Goal: Information Seeking & Learning: Learn about a topic

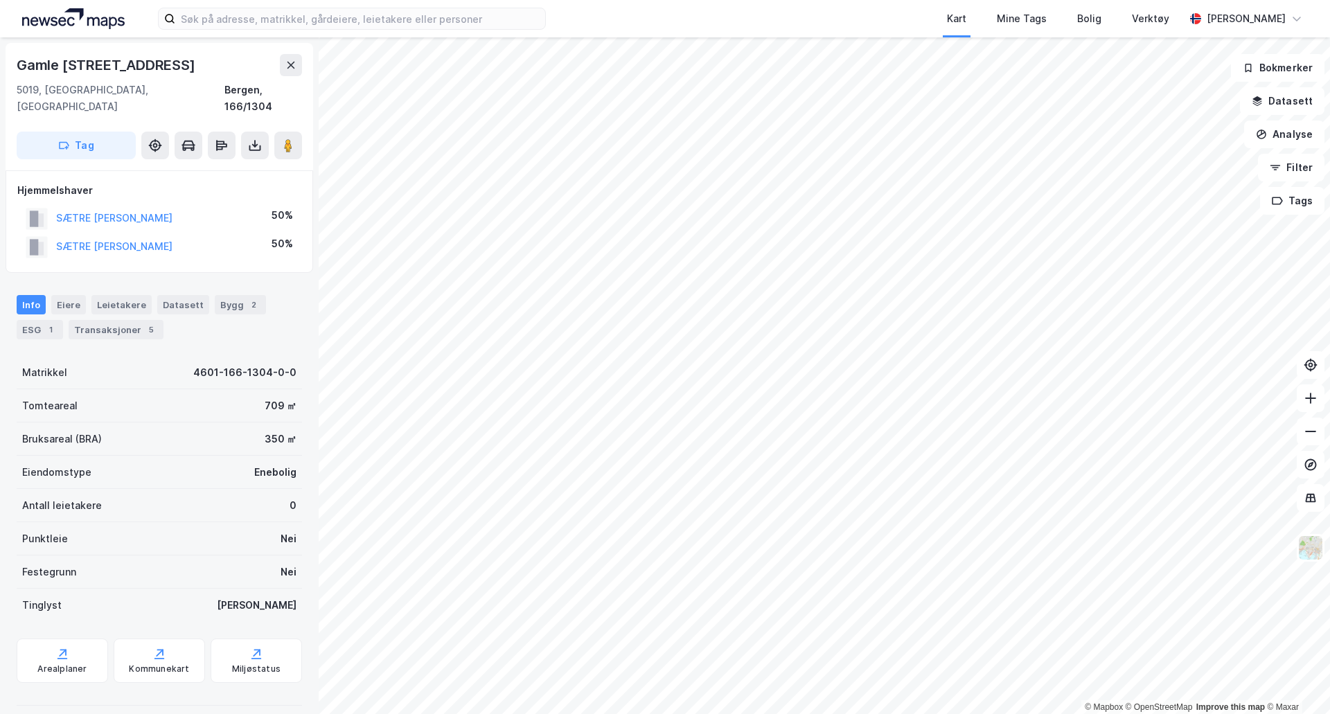
click at [0, 0] on button "SÆTRE [PERSON_NAME]" at bounding box center [0, 0] width 0 height 0
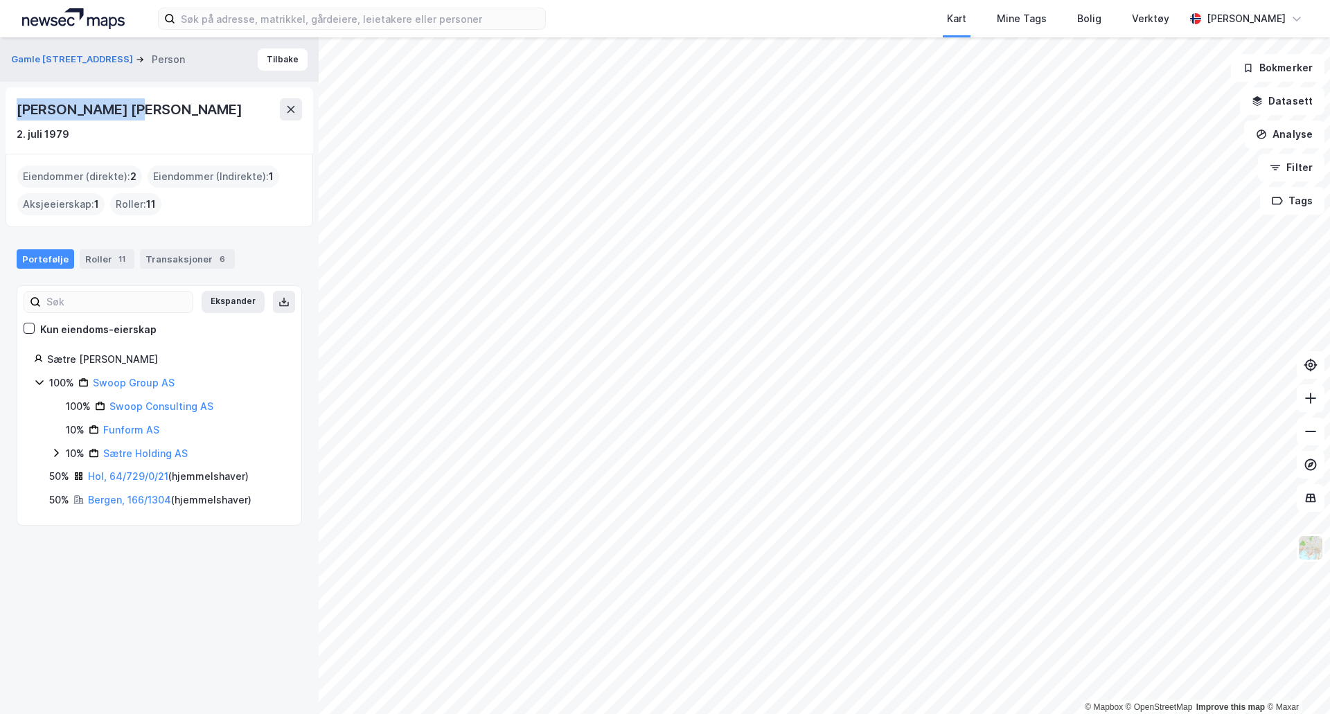
drag, startPoint x: 158, startPoint y: 109, endPoint x: 8, endPoint y: 113, distance: 149.7
click at [8, 113] on div "[PERSON_NAME] [PERSON_NAME] 2. [PERSON_NAME] 1979" at bounding box center [160, 120] width 308 height 67
click at [182, 534] on div "Gamle Kalvedalsveien 4 Person Tilbake [PERSON_NAME] [PERSON_NAME] 2. [PERSON_NA…" at bounding box center [159, 375] width 319 height 677
drag, startPoint x: 172, startPoint y: 111, endPoint x: -12, endPoint y: 111, distance: 184.3
click at [0, 111] on html "Kart Mine Tags [PERSON_NAME] Verktøy [PERSON_NAME] © Mapbox © OpenStreetMap Imp…" at bounding box center [665, 357] width 1330 height 714
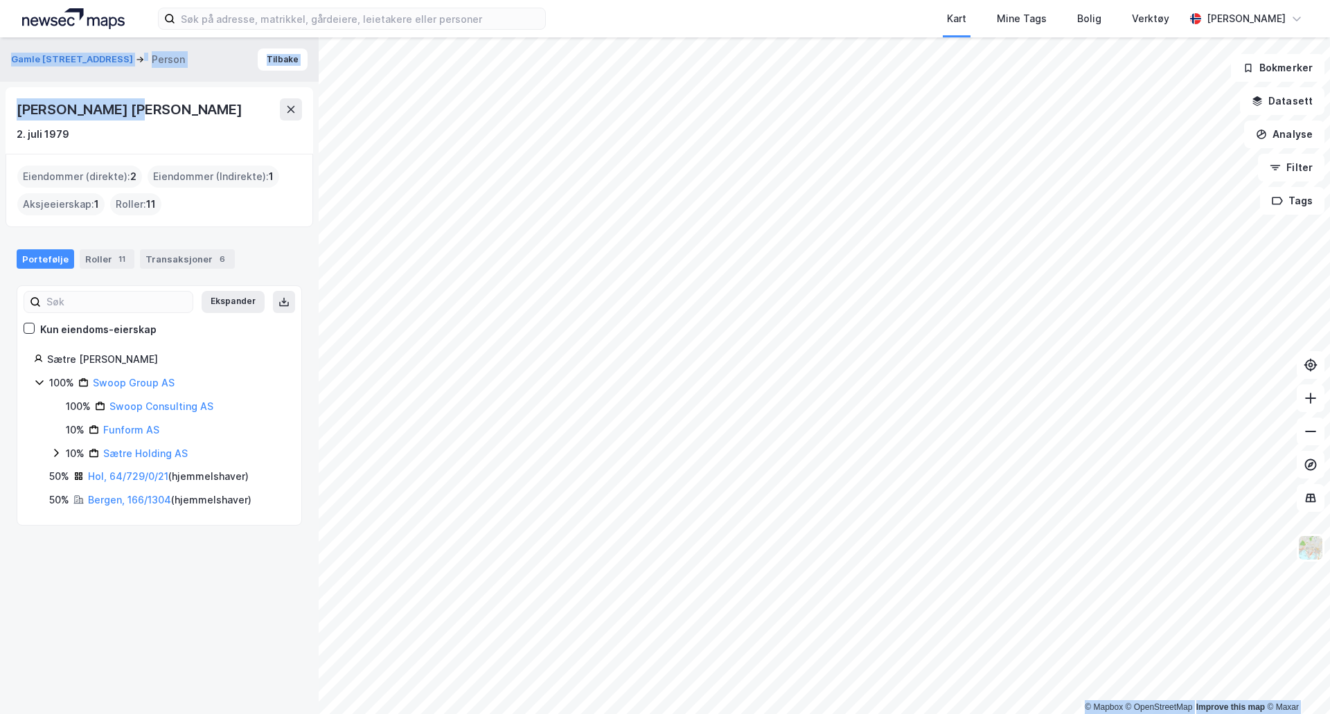
click at [127, 117] on div "[PERSON_NAME] [PERSON_NAME]" at bounding box center [131, 109] width 229 height 22
drag, startPoint x: 140, startPoint y: 109, endPoint x: 4, endPoint y: 107, distance: 135.8
click at [4, 107] on div "Gamle Kalvedalsveien 4 Person Tilbake [PERSON_NAME] [PERSON_NAME] 2. [PERSON_NA…" at bounding box center [159, 375] width 319 height 677
copy div "[PERSON_NAME] [PERSON_NAME]"
drag, startPoint x: 39, startPoint y: 49, endPoint x: 46, endPoint y: 58, distance: 11.4
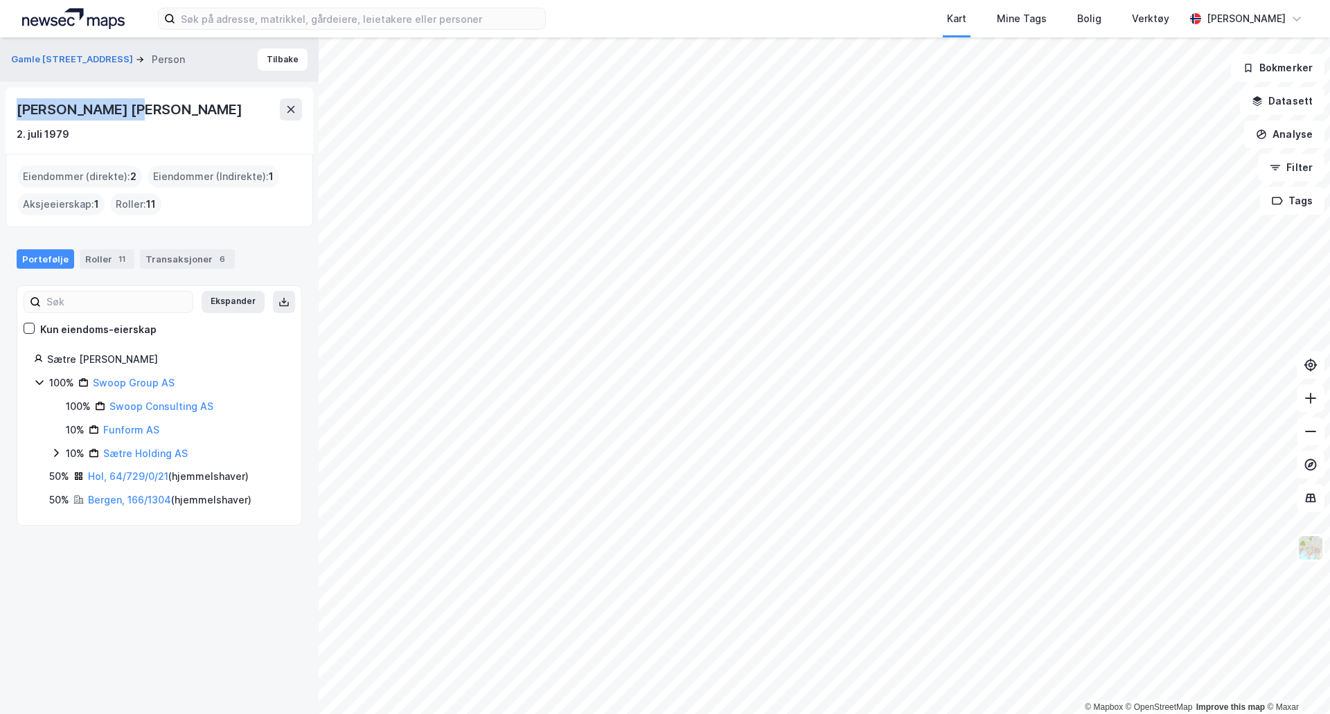
click at [39, 49] on div "Gamle Kalvedalsveien 4 Person [GEOGRAPHIC_DATA]" at bounding box center [159, 59] width 319 height 44
click at [46, 58] on button "Gamle [STREET_ADDRESS]" at bounding box center [73, 60] width 125 height 14
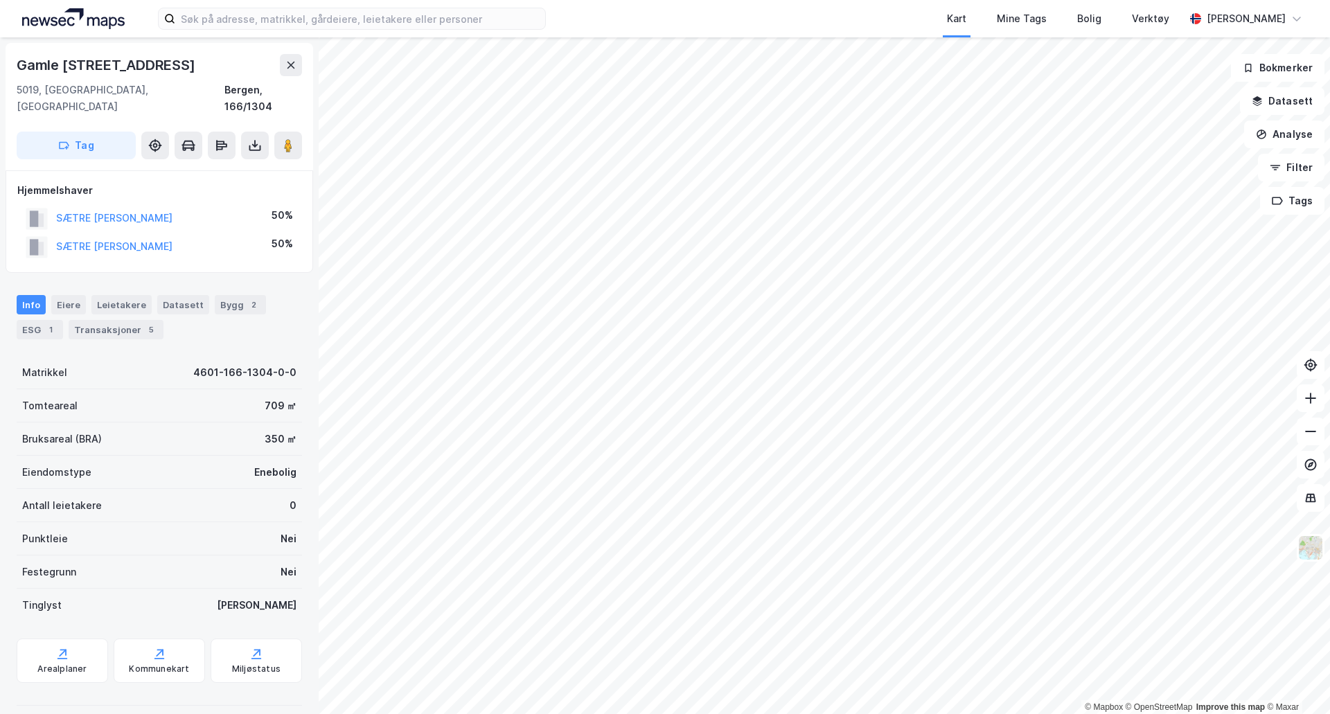
click at [97, 320] on div "Transaksjoner 5" at bounding box center [116, 329] width 95 height 19
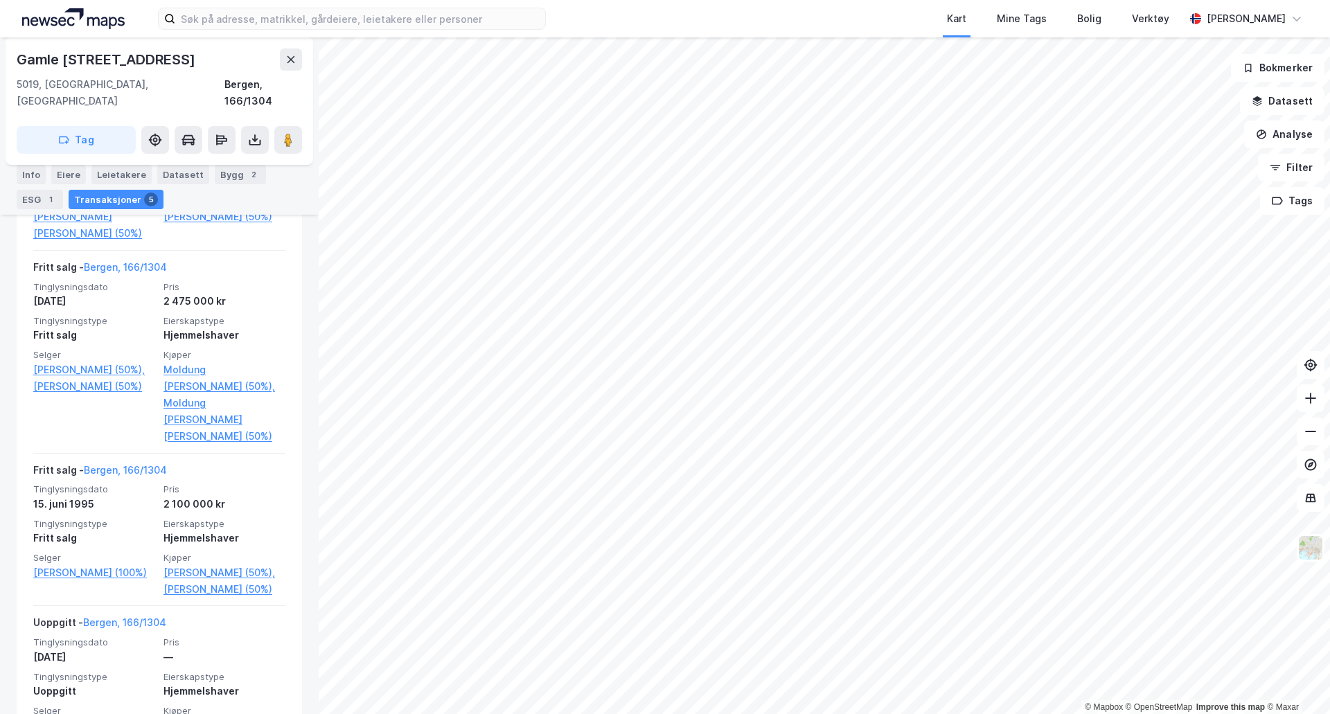
scroll to position [749, 0]
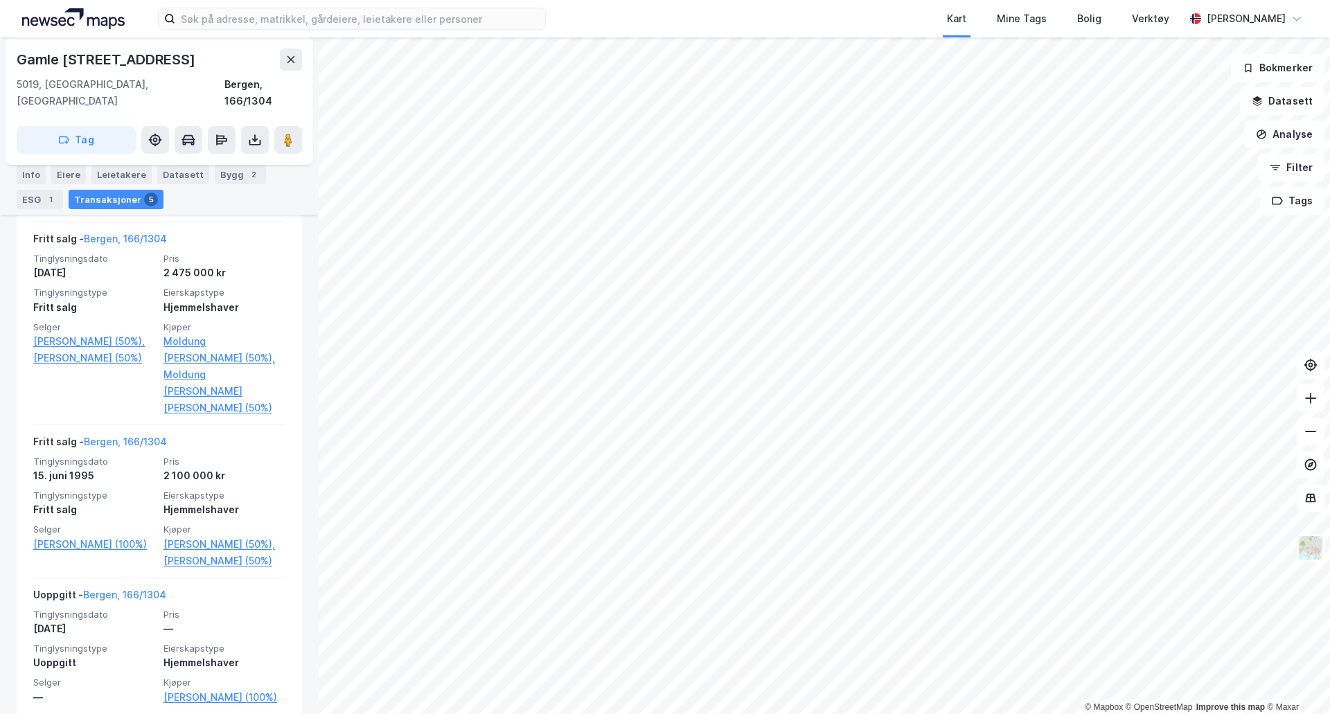
click at [94, 655] on div "Uoppgitt" at bounding box center [94, 663] width 122 height 17
click at [143, 621] on div "[DATE]" at bounding box center [94, 629] width 122 height 17
click at [195, 655] on div "Hjemmelshaver" at bounding box center [225, 663] width 122 height 17
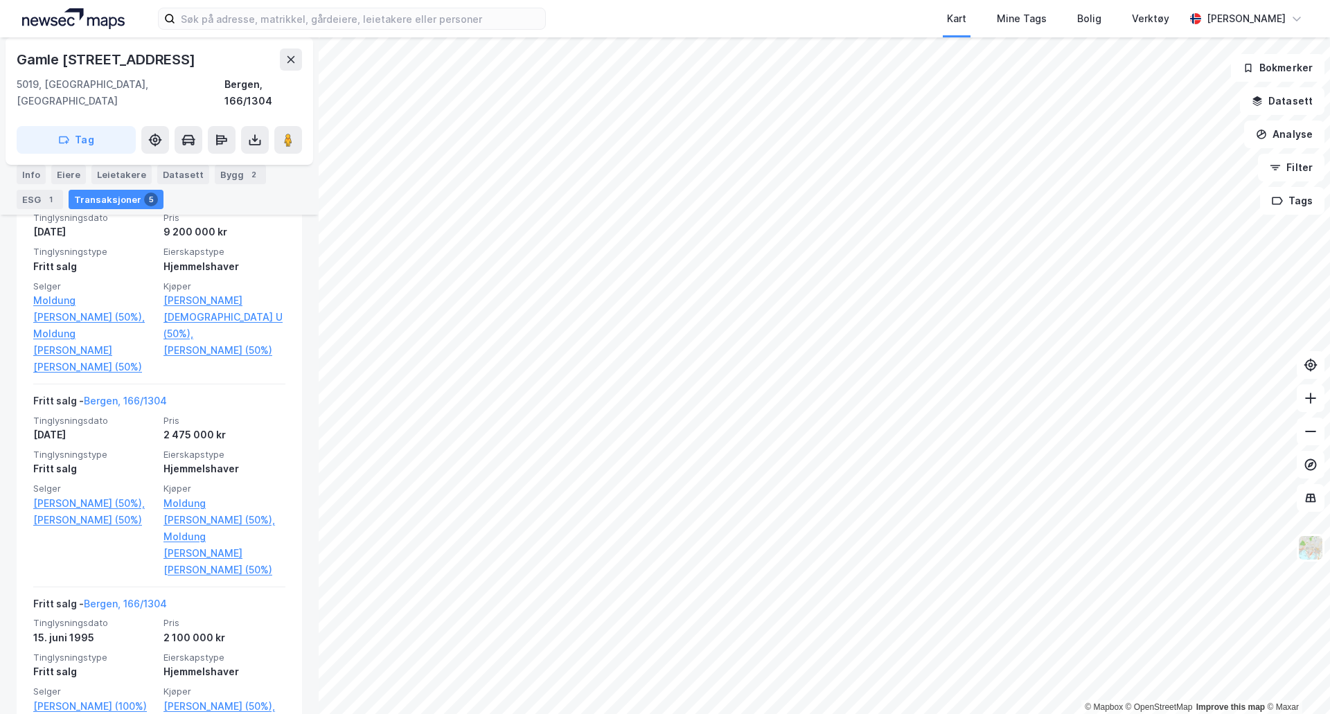
scroll to position [633, 0]
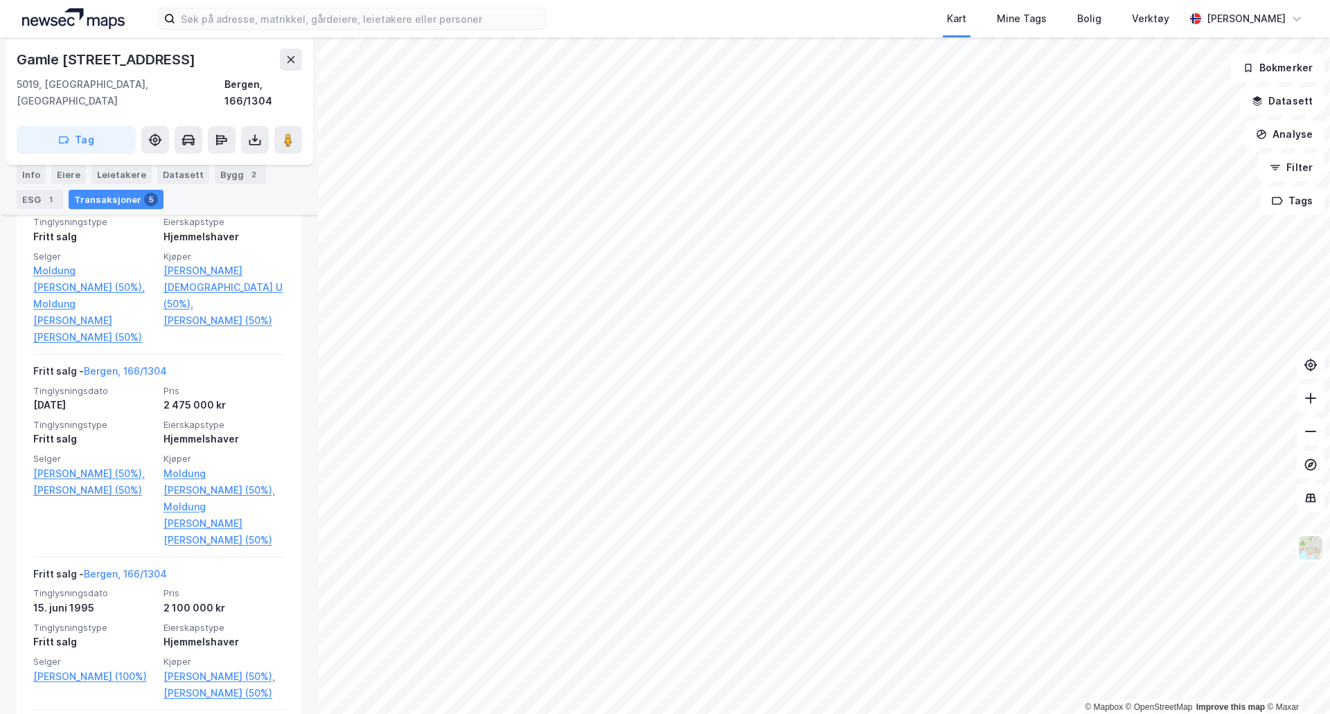
click at [117, 622] on span "Tinglysningstype" at bounding box center [94, 628] width 122 height 12
click at [71, 669] on link "[PERSON_NAME] (100%)" at bounding box center [94, 677] width 122 height 17
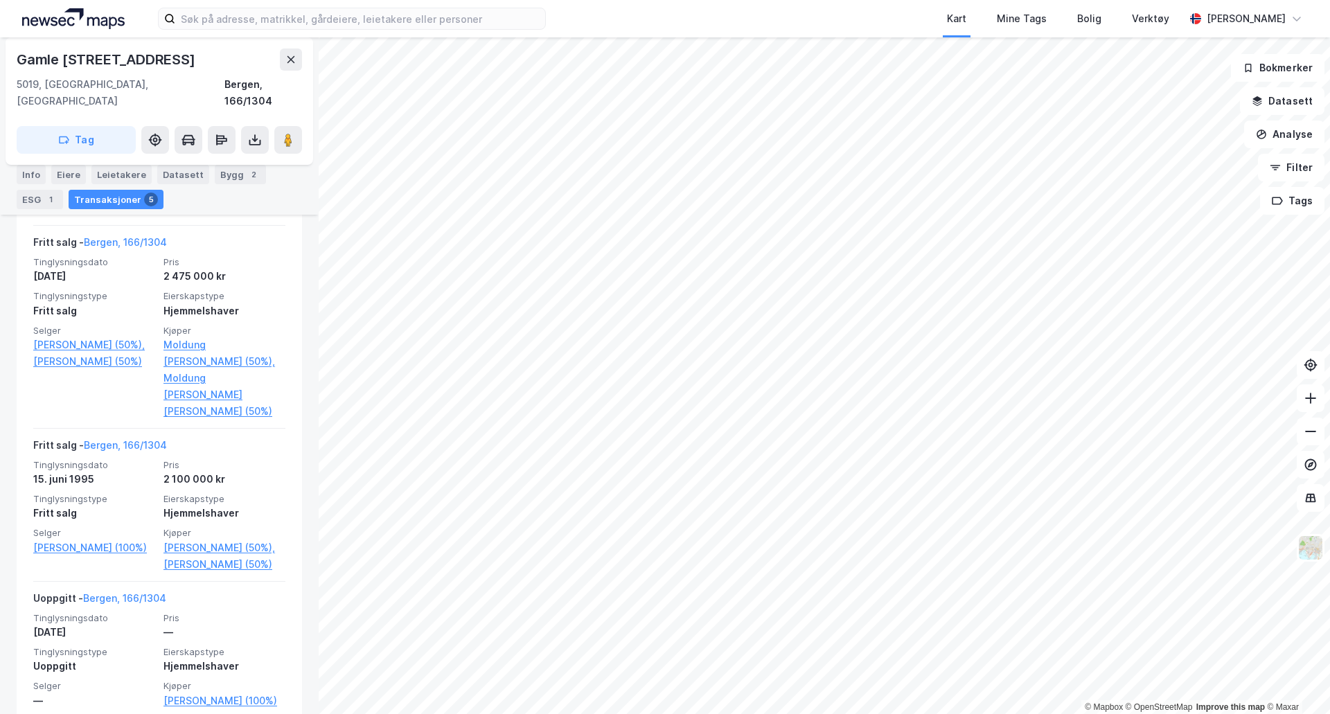
scroll to position [749, 0]
click at [1311, 552] on img at bounding box center [1311, 548] width 26 height 26
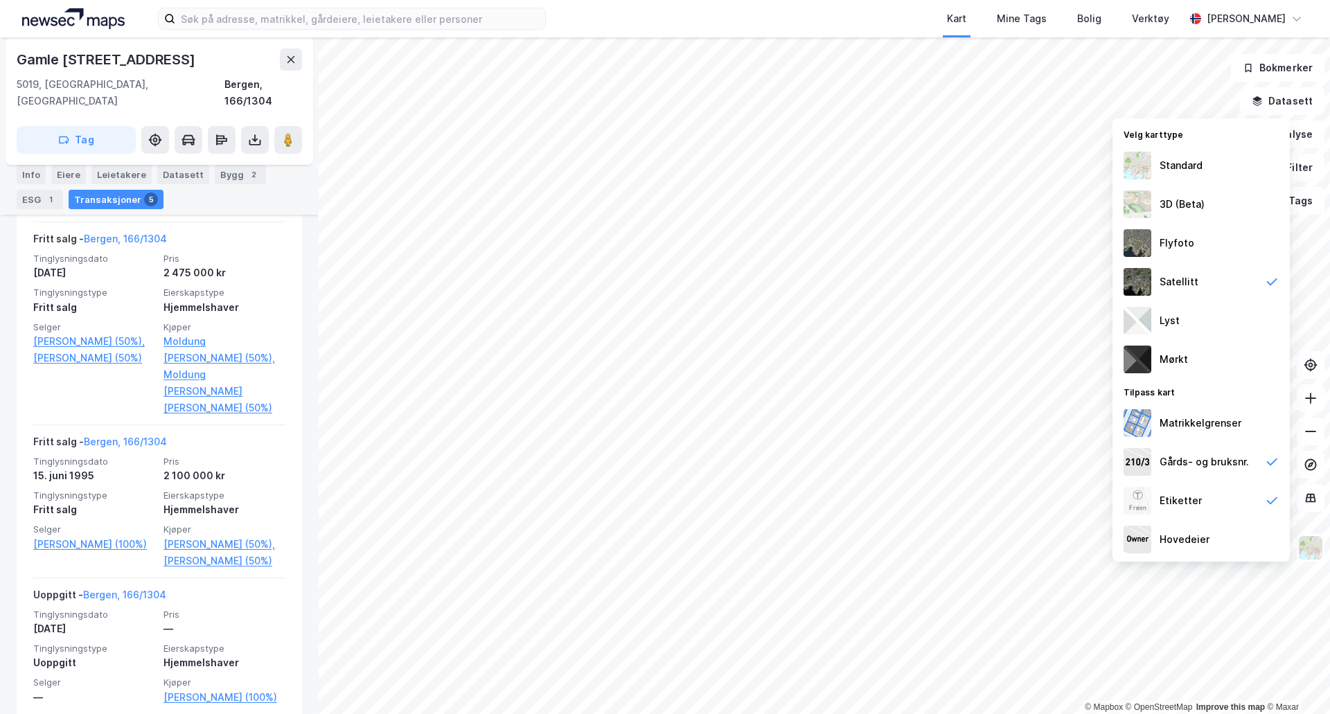
click at [1189, 240] on div "Flyfoto" at bounding box center [1177, 243] width 35 height 17
